Goal: Task Accomplishment & Management: Complete application form

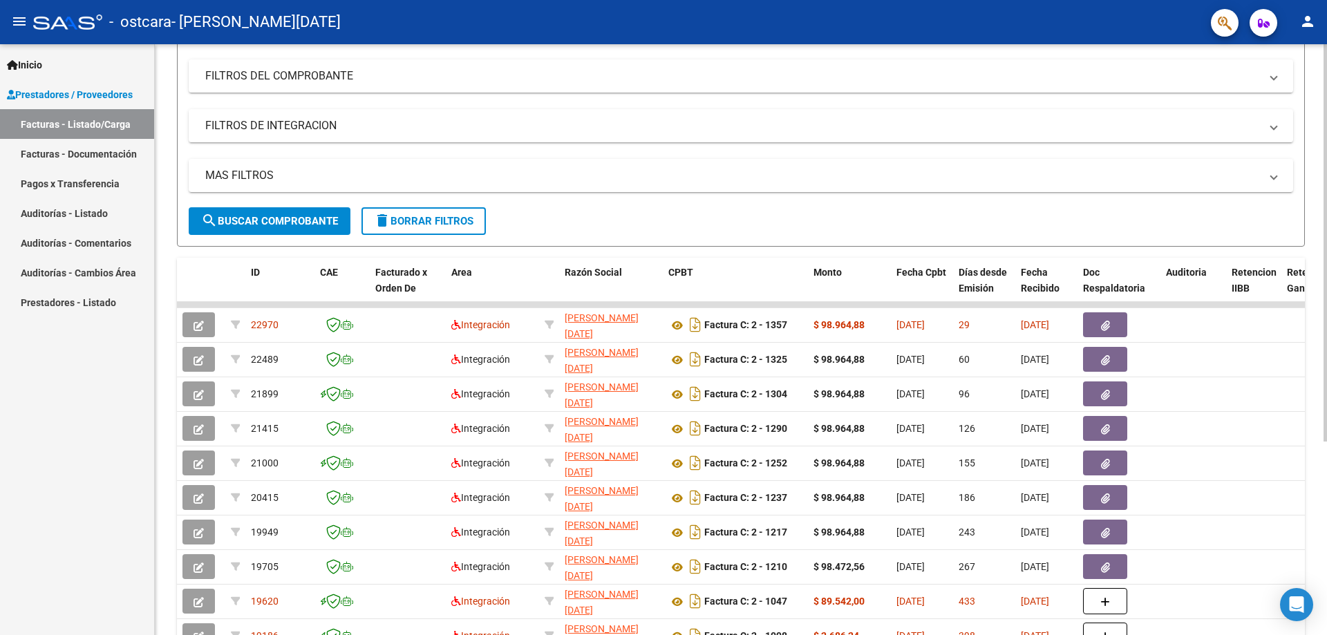
scroll to position [207, 0]
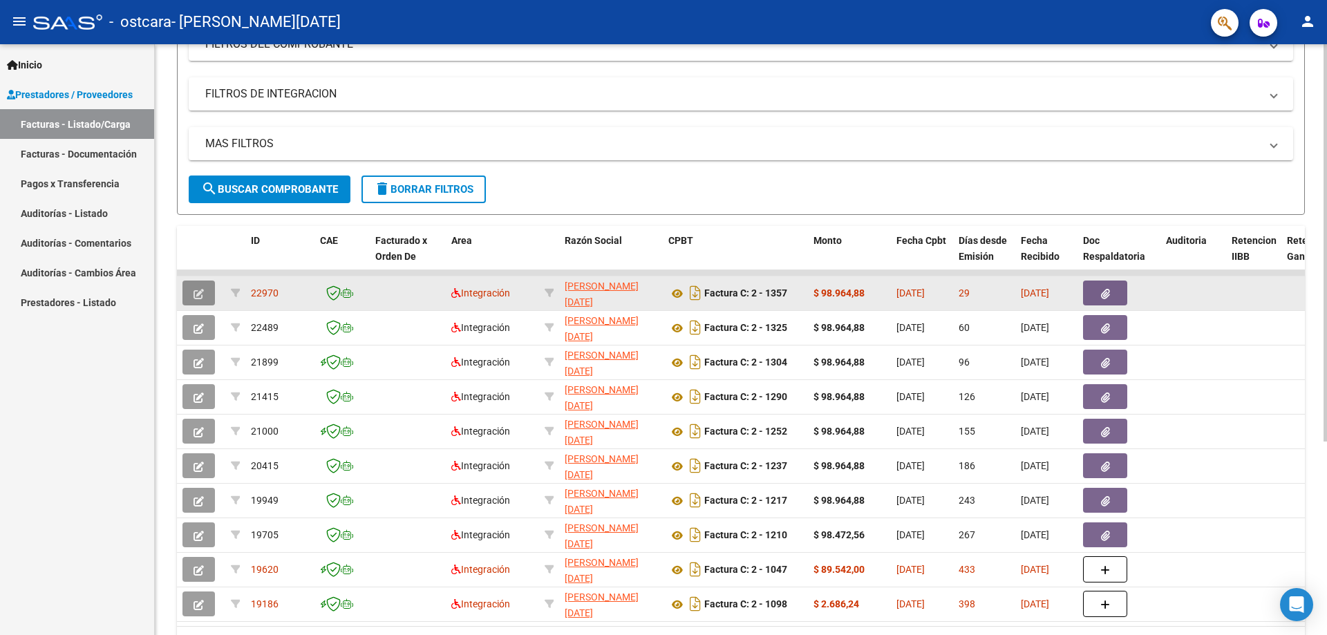
click at [199, 289] on icon "button" at bounding box center [199, 294] width 10 height 10
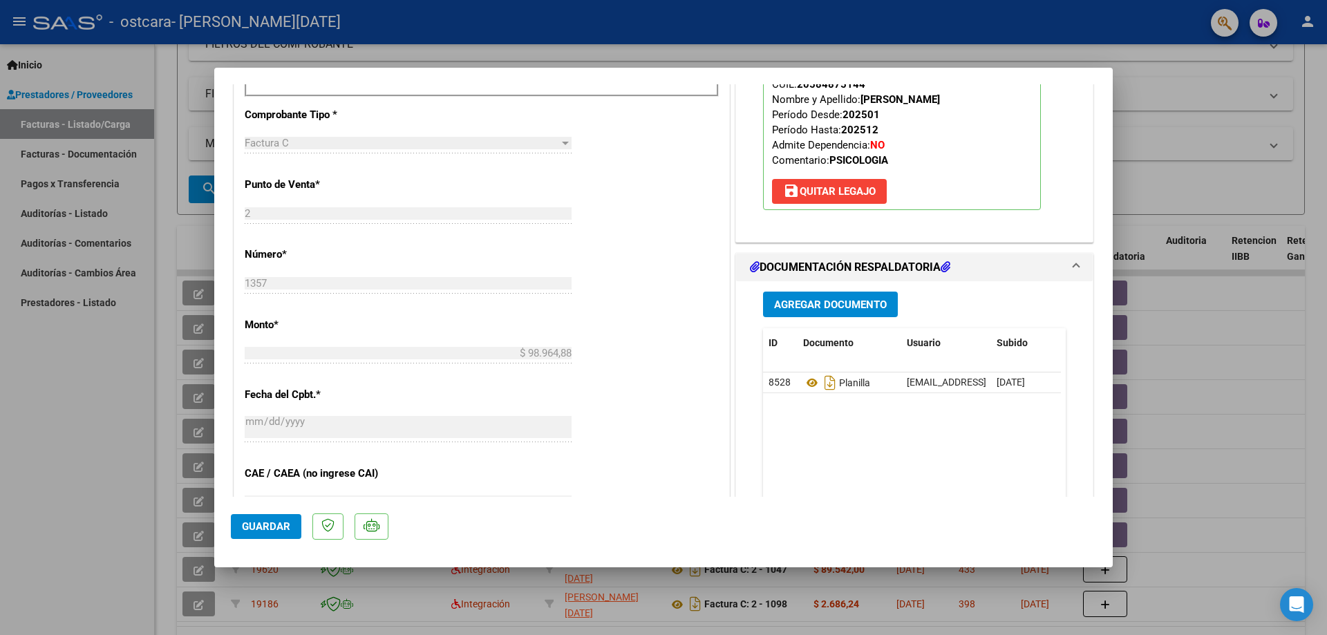
scroll to position [484, 0]
click at [843, 301] on span "Agregar Documento" at bounding box center [830, 303] width 113 height 12
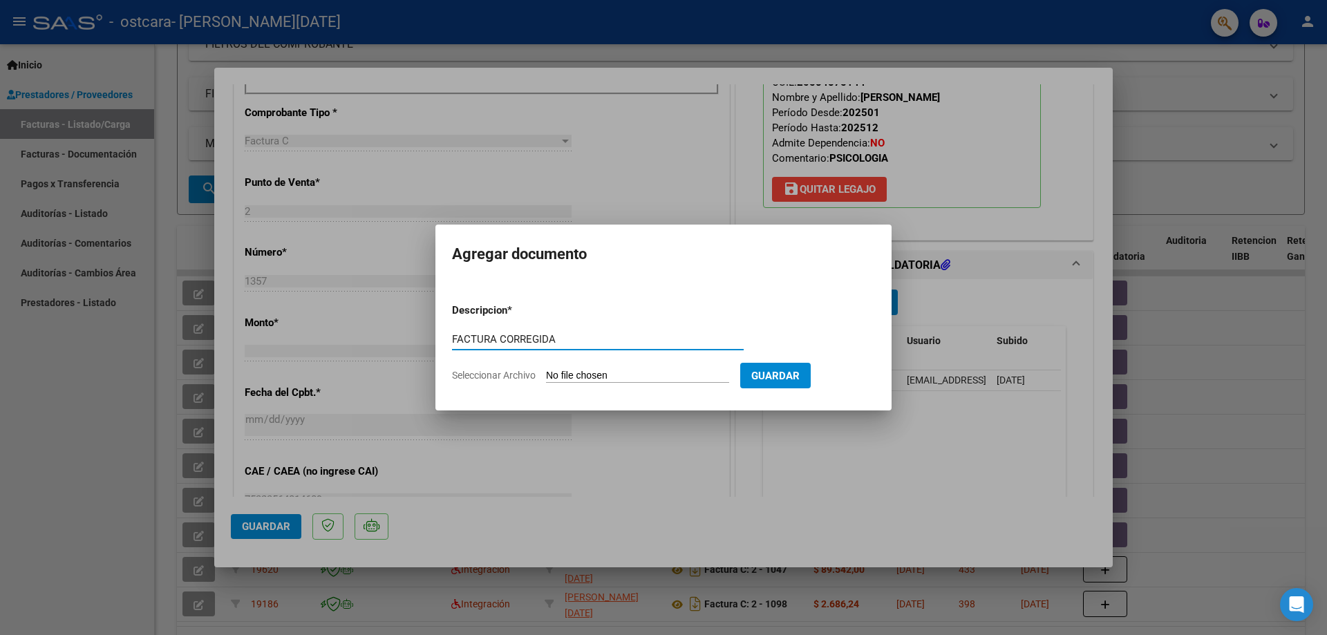
type input "FACTURA CORREGIDA"
click at [643, 373] on input "Seleccionar Archivo" at bounding box center [637, 376] width 183 height 13
click at [535, 367] on form "Descripcion * FACTURA CORREGIDA Escriba aquí una descripcion Seleccionar Archiv…" at bounding box center [663, 342] width 423 height 101
click at [576, 377] on input "Seleccionar Archivo" at bounding box center [637, 376] width 183 height 13
type input "C:\fakepath\[PERSON_NAME].pdf"
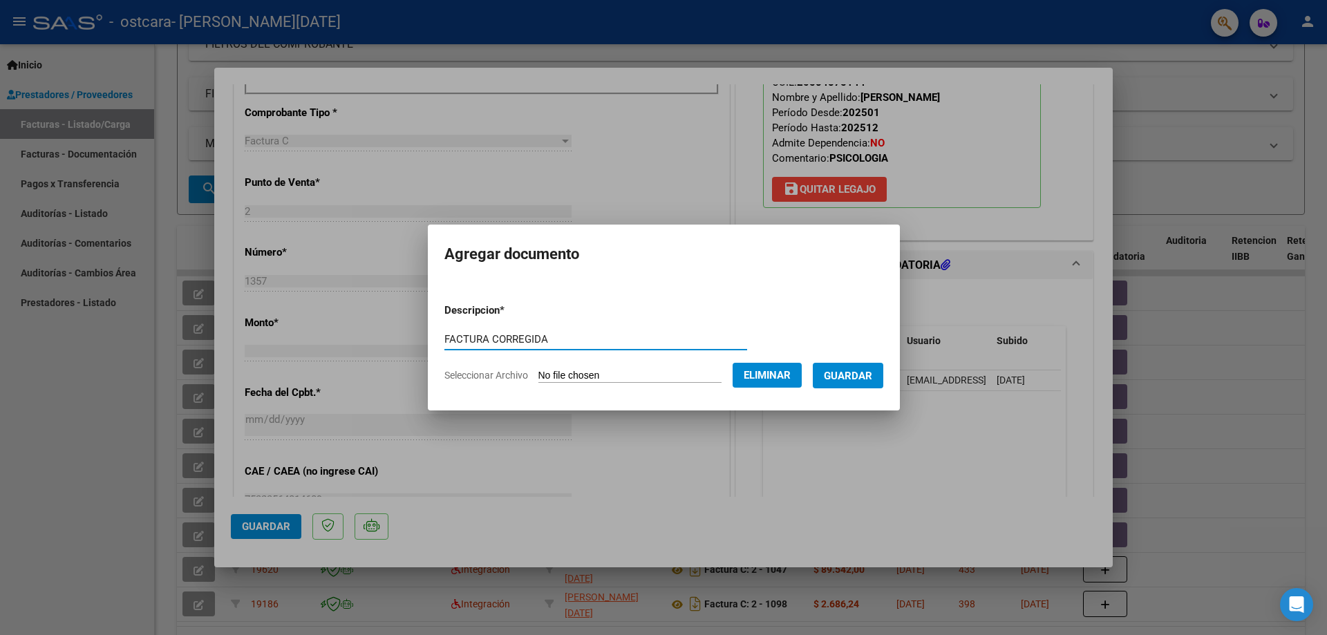
click at [601, 339] on input "FACTURA CORREGIDA" at bounding box center [595, 339] width 303 height 12
type input "FACTURA CORREGIDA JULIO"
click at [872, 373] on span "Guardar" at bounding box center [848, 376] width 48 height 12
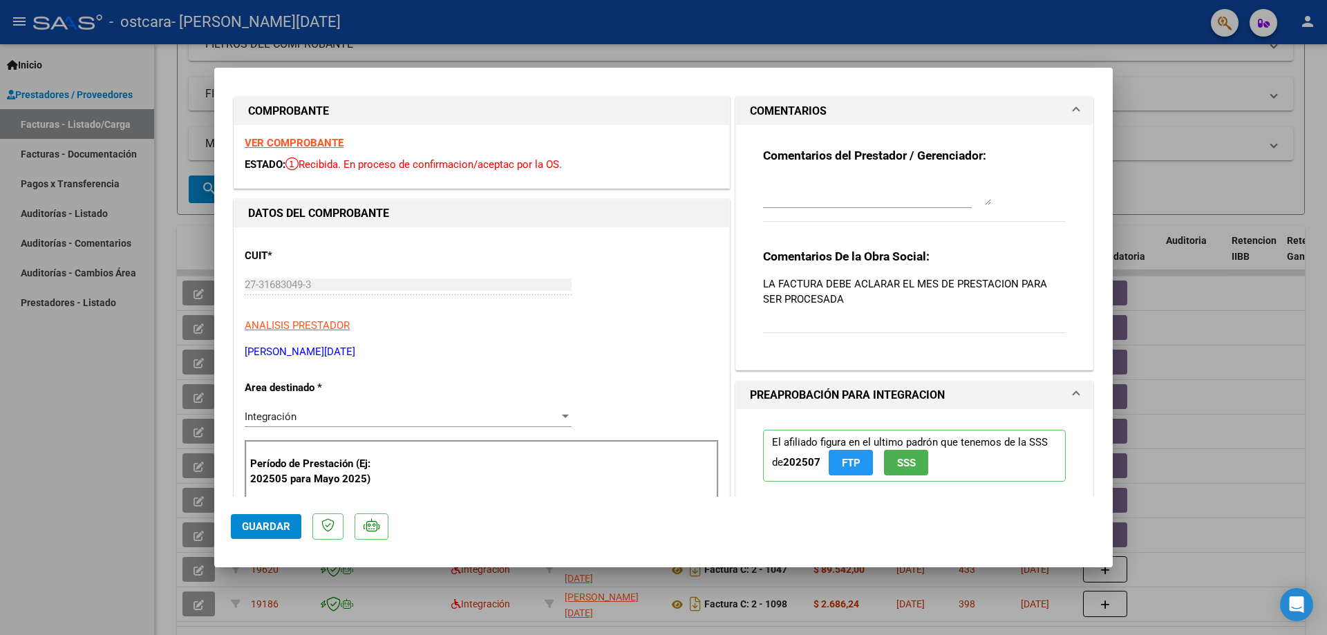
scroll to position [0, 0]
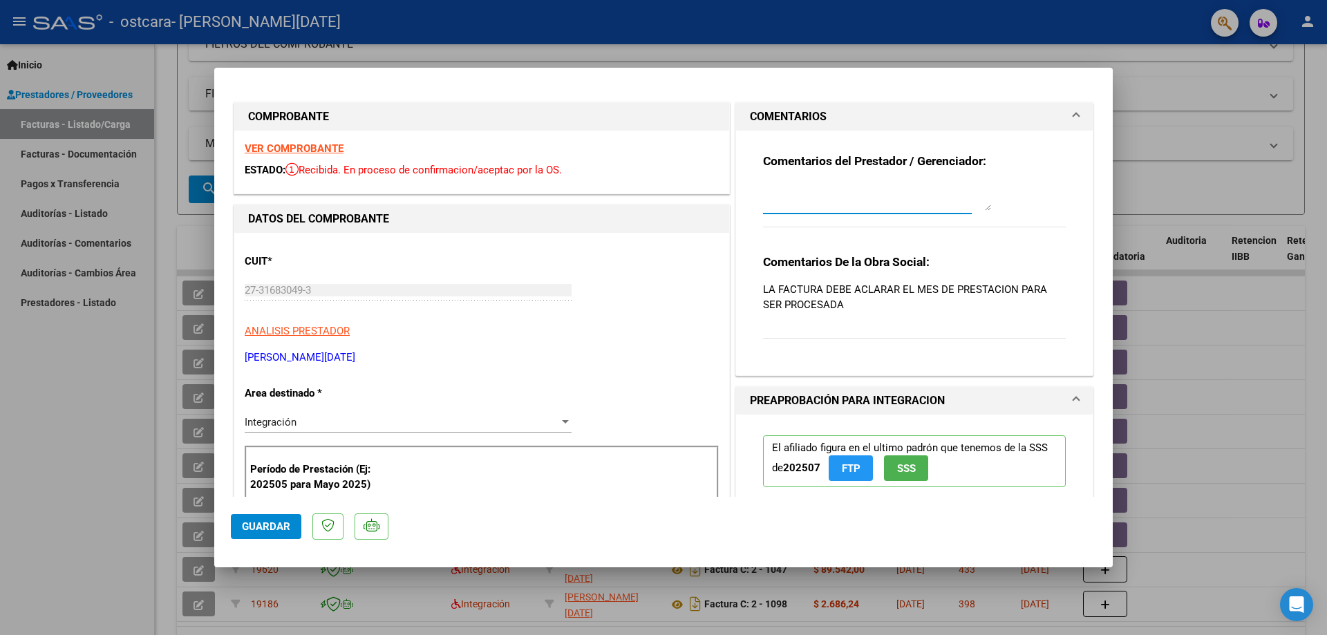
click at [820, 200] on textarea at bounding box center [877, 197] width 228 height 28
type textarea "HOLA. ANEXE FACTURA CORREGIDA DE JULIO EN DOCUMENTACION RESPALDATORIA"
click at [1017, 222] on div "Comentarios del Prestador / Gerenciador: HOLA. ANEXE FACTURA CORREGIDA DE JULIO…" at bounding box center [914, 197] width 303 height 89
click at [1133, 84] on div at bounding box center [663, 317] width 1327 height 635
type input "$ 0,00"
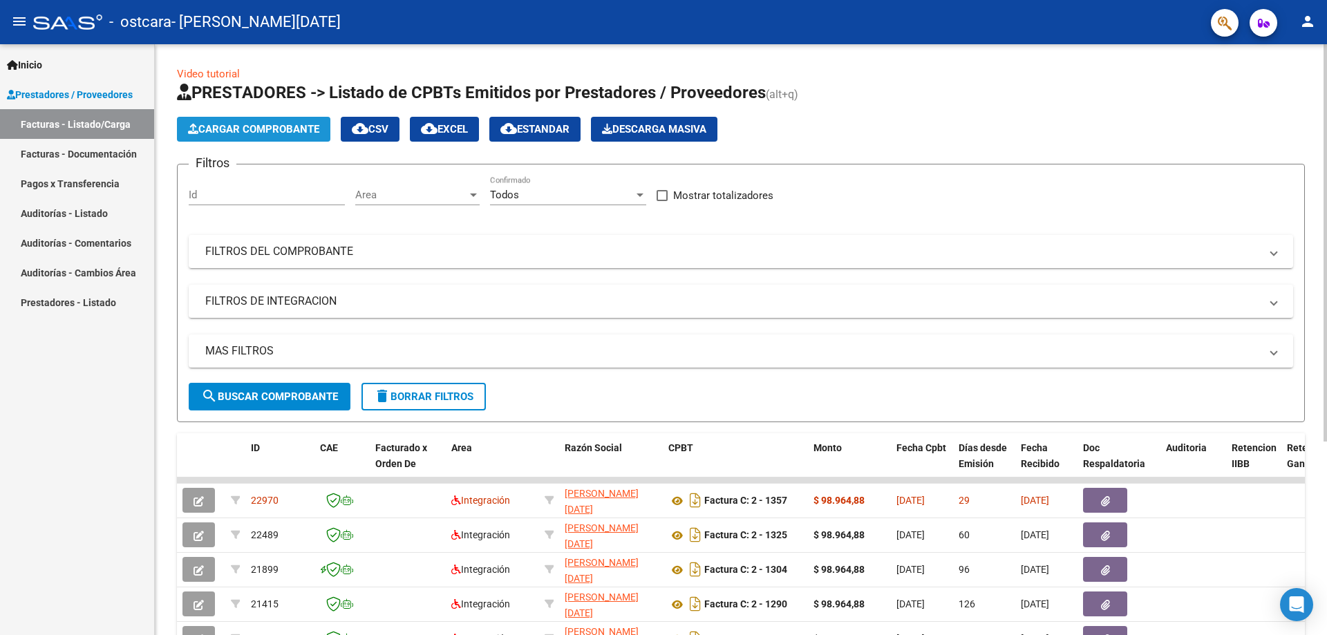
click at [234, 126] on span "Cargar Comprobante" at bounding box center [253, 129] width 131 height 12
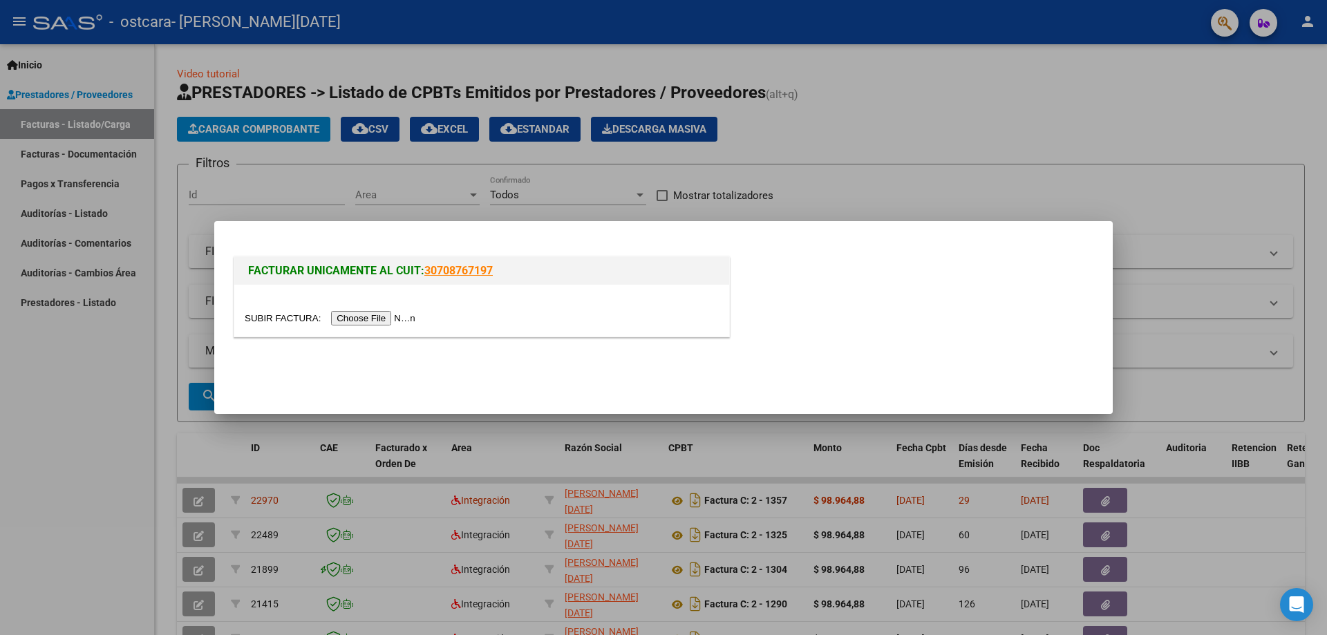
click at [379, 319] on input "file" at bounding box center [332, 318] width 175 height 15
click at [882, 175] on div at bounding box center [663, 317] width 1327 height 635
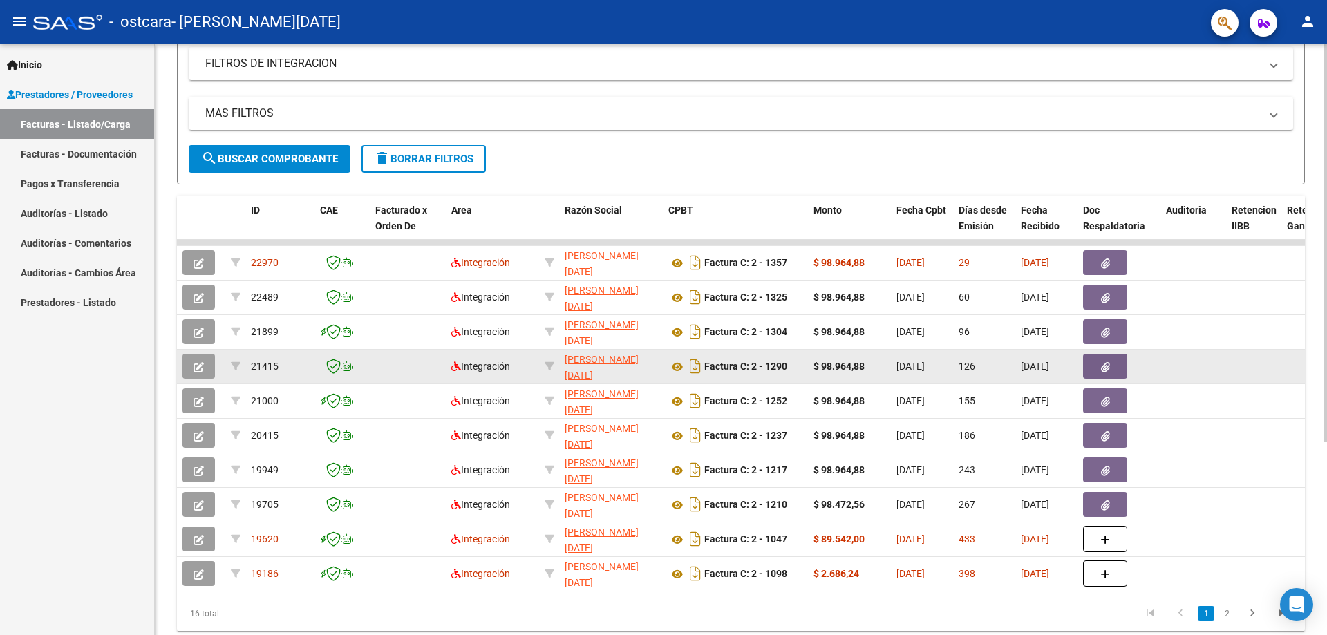
scroll to position [276, 0]
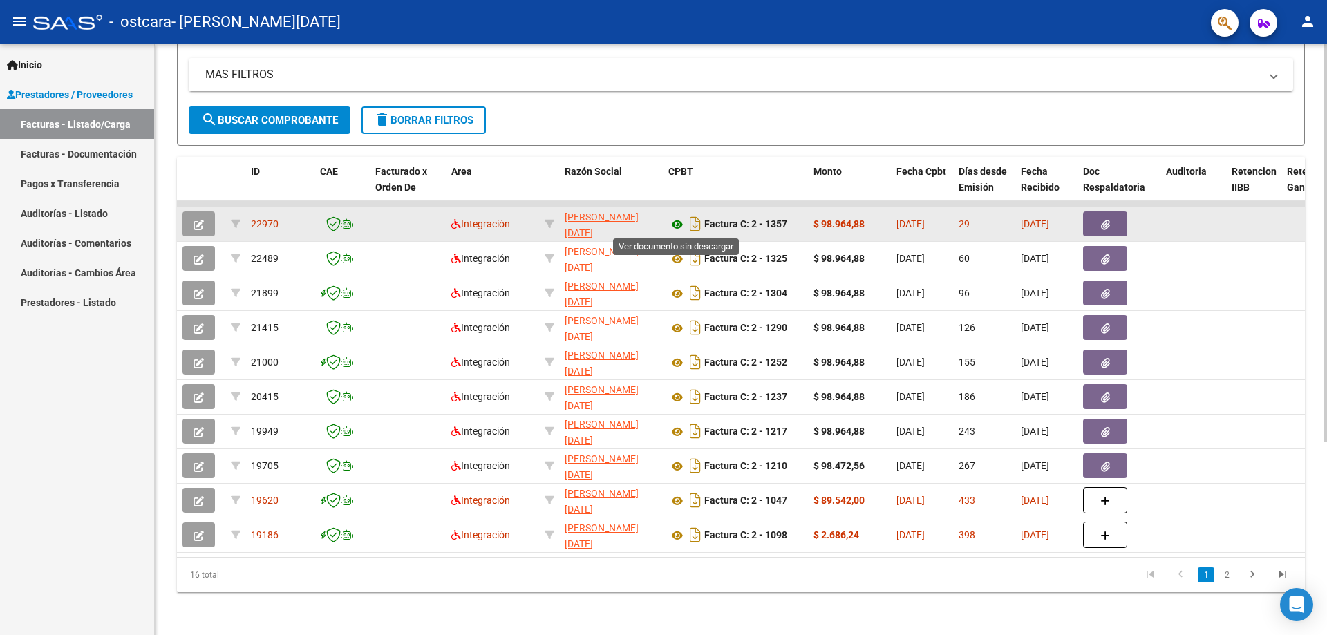
click at [677, 229] on icon at bounding box center [677, 224] width 18 height 17
click at [671, 225] on icon at bounding box center [677, 224] width 18 height 17
